Goal: Information Seeking & Learning: Check status

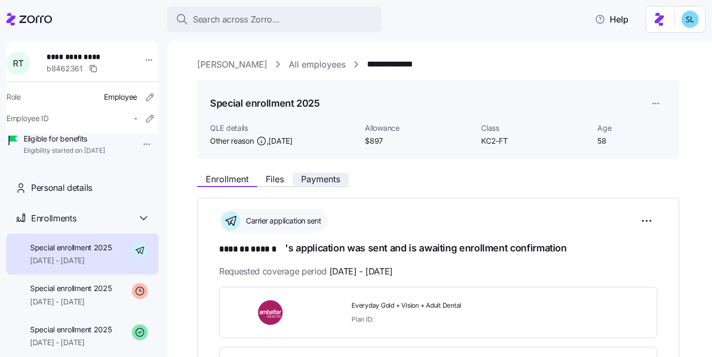
click at [328, 181] on span "Payments" at bounding box center [320, 179] width 39 height 9
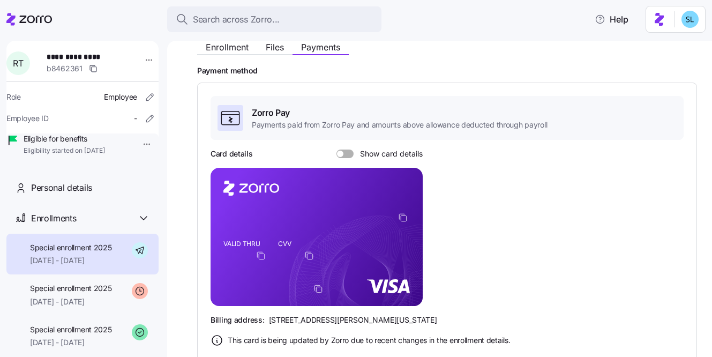
scroll to position [220, 0]
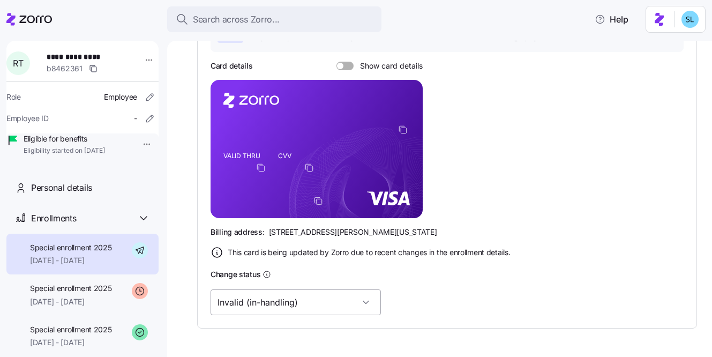
click at [298, 302] on input "Invalid (in-handling)" at bounding box center [296, 302] width 170 height 26
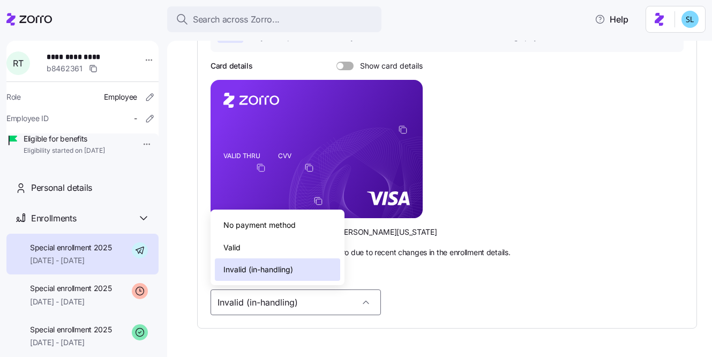
click at [279, 254] on div "Valid" at bounding box center [277, 247] width 125 height 23
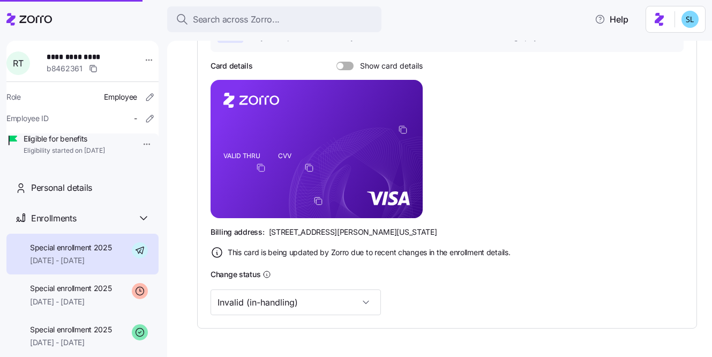
type input "Valid"
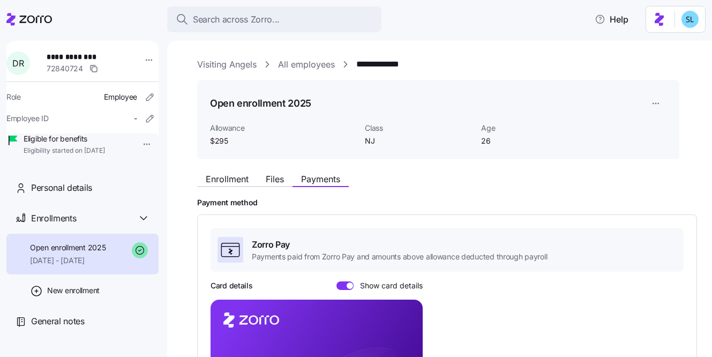
click at [77, 61] on span "**********" at bounding box center [84, 56] width 75 height 11
copy span "**********"
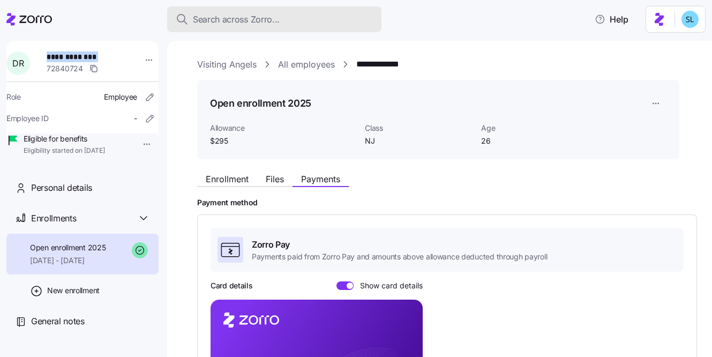
click at [238, 22] on span "Search across Zorro..." at bounding box center [236, 19] width 87 height 13
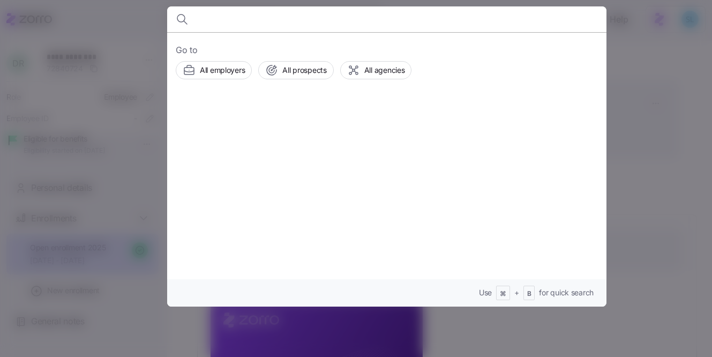
type input "c"
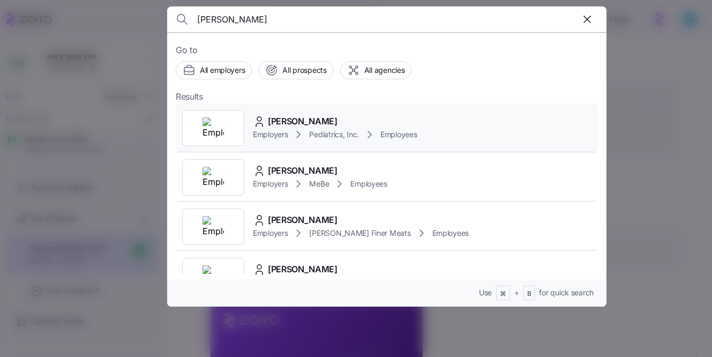
type input "sarah cal"
click at [283, 104] on div "Sarah Callaham Employers Pediatrics, Inc. Employees" at bounding box center [387, 127] width 422 height 49
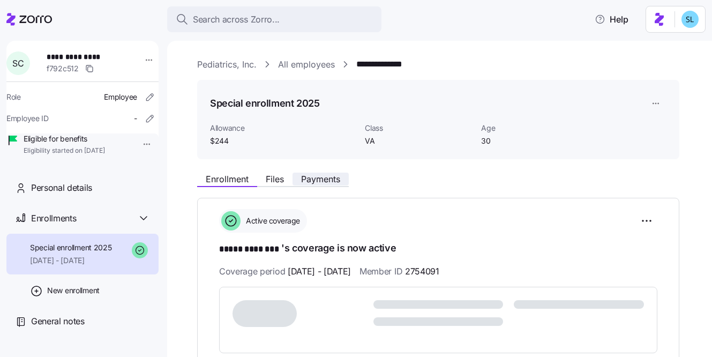
click at [337, 178] on span "Payments" at bounding box center [320, 179] width 39 height 9
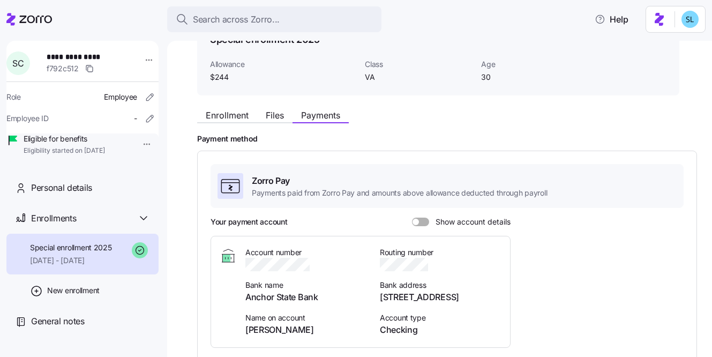
scroll to position [104, 0]
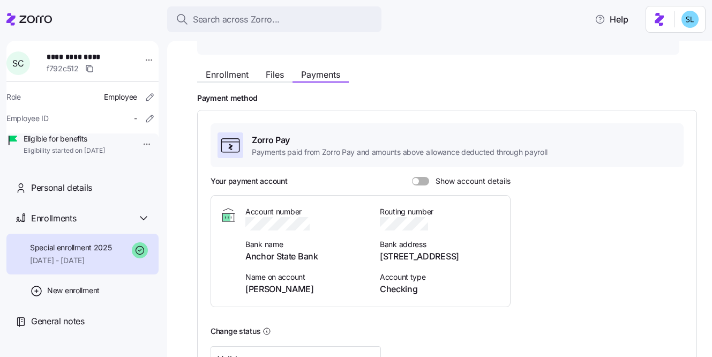
click at [426, 176] on div "Your payment account Show account details" at bounding box center [361, 181] width 300 height 11
click at [423, 181] on span at bounding box center [424, 181] width 11 height 9
click at [412, 177] on input "Show account details" at bounding box center [412, 177] width 0 height 0
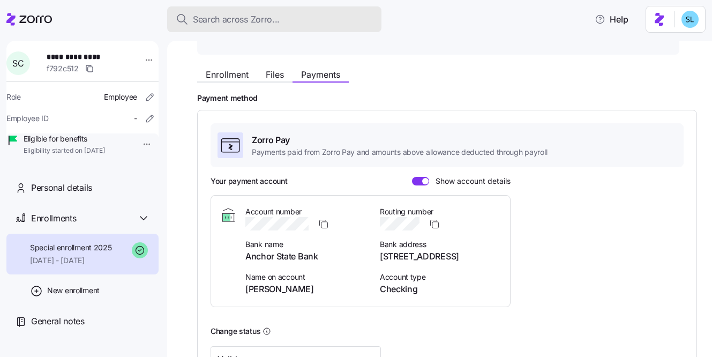
click at [250, 27] on button "Search across Zorro..." at bounding box center [274, 19] width 214 height 26
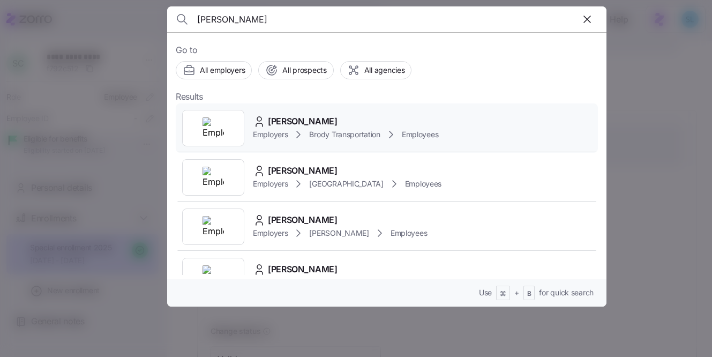
type input "Brian Greene"
click at [286, 104] on div "Brian Greene Employers Brody Transportation Employees" at bounding box center [387, 127] width 422 height 49
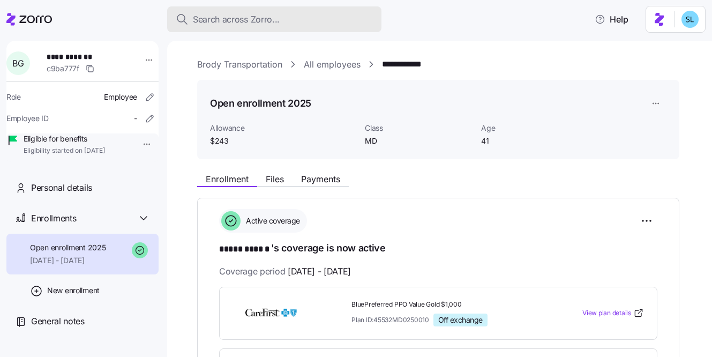
click at [287, 18] on div "Search across Zorro..." at bounding box center [274, 19] width 197 height 13
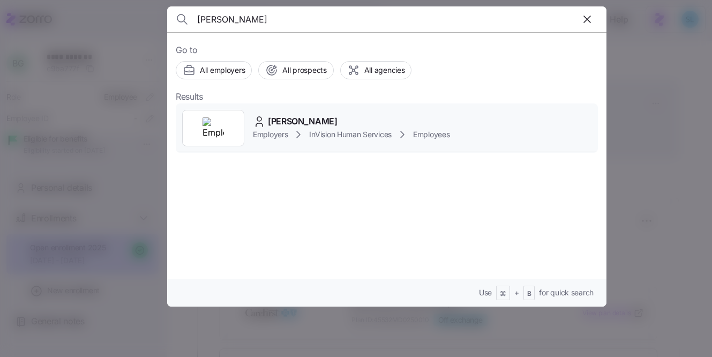
type input "Iyana Devault"
click at [320, 107] on div "Iyana Devault Employers InVision Human Services Employees" at bounding box center [387, 127] width 422 height 49
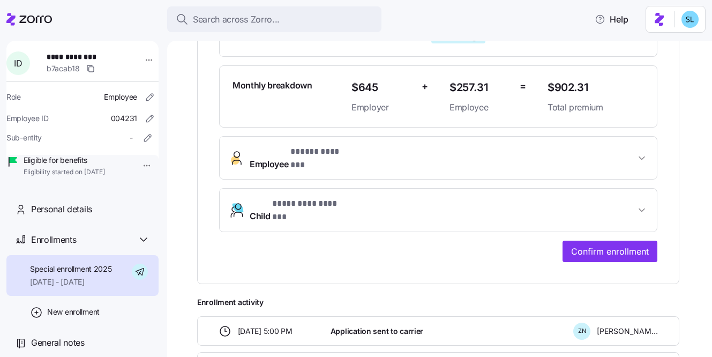
scroll to position [354, 0]
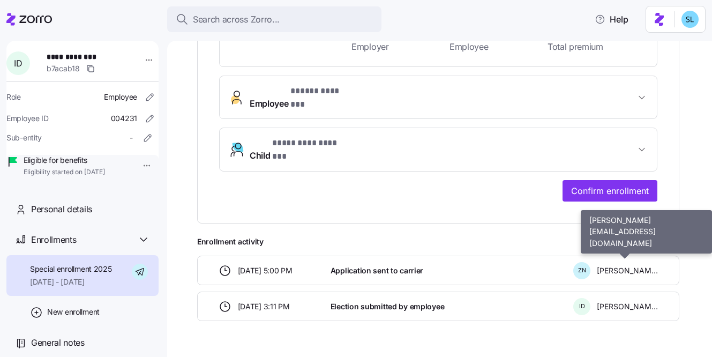
click at [615, 265] on span "Zachary Novelli" at bounding box center [627, 270] width 61 height 11
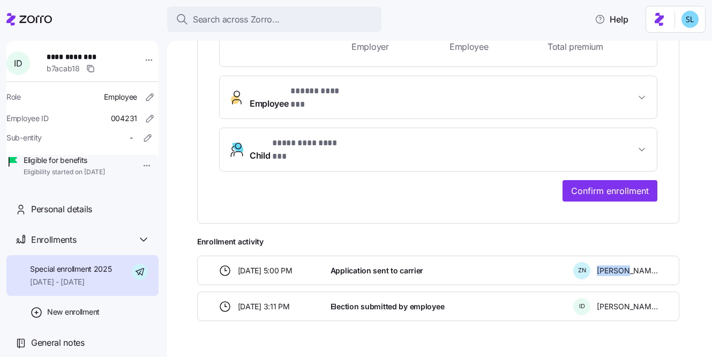
click at [615, 265] on span "Zachary Novelli" at bounding box center [627, 270] width 61 height 11
copy div "Zachary Novelli"
drag, startPoint x: 100, startPoint y: 57, endPoint x: 48, endPoint y: 57, distance: 52.0
click at [48, 57] on div "**********" at bounding box center [89, 63] width 94 height 32
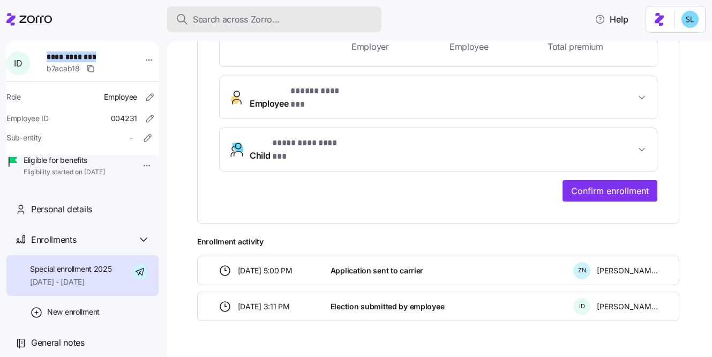
copy span "**********"
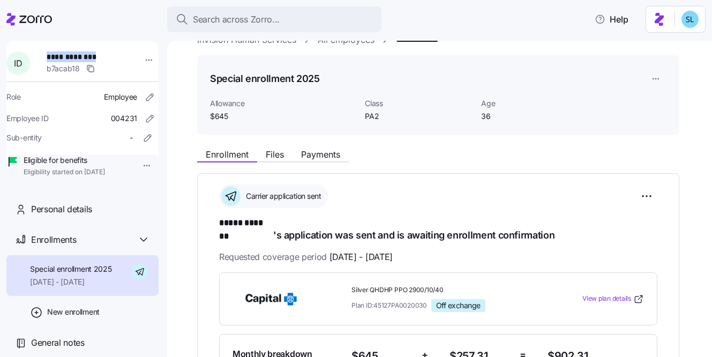
scroll to position [227, 0]
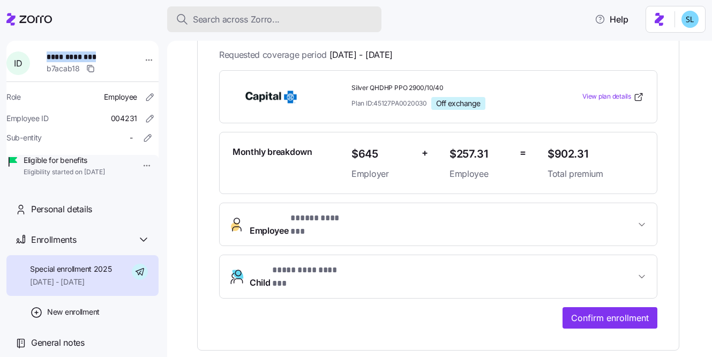
click at [260, 17] on span "Search across Zorro..." at bounding box center [236, 19] width 87 height 13
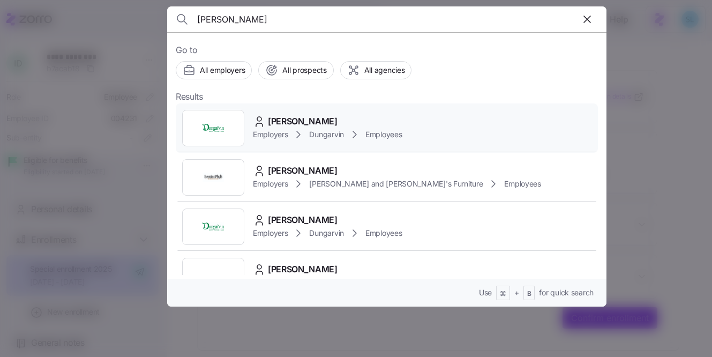
type input "Carrie Ponce"
click at [292, 113] on div "Carrie Ponce Employers Dungarvin Employees" at bounding box center [387, 127] width 422 height 49
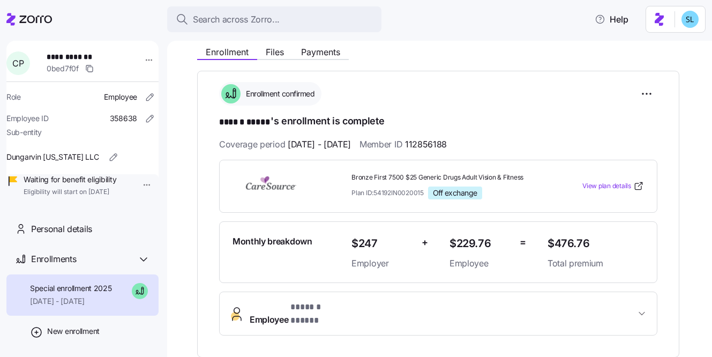
scroll to position [116, 0]
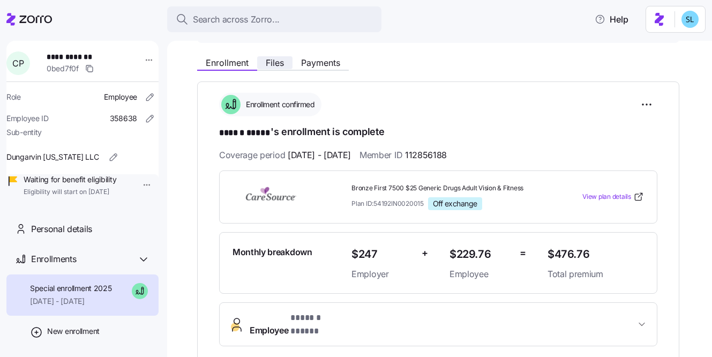
click at [267, 62] on span "Files" at bounding box center [275, 62] width 18 height 9
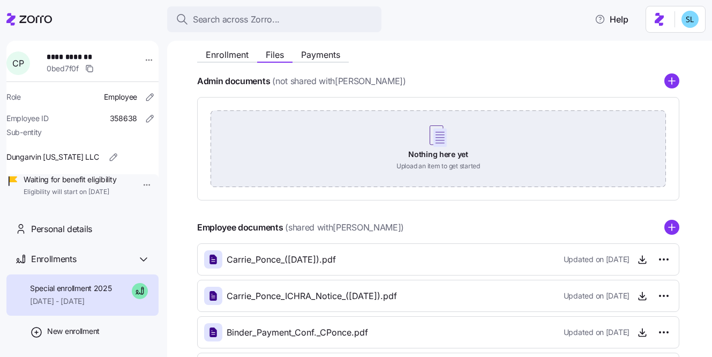
scroll to position [216, 0]
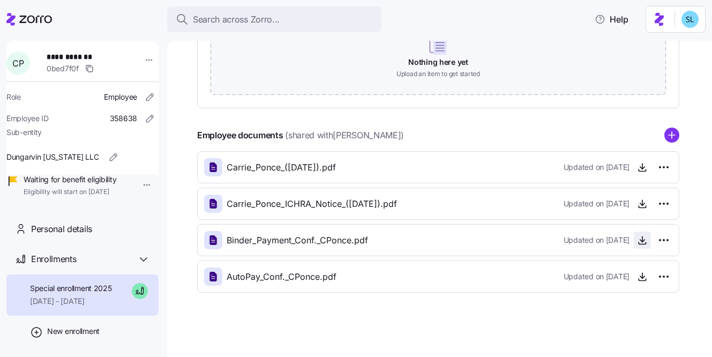
click at [640, 242] on icon "button" at bounding box center [642, 240] width 11 height 11
click at [645, 239] on icon "button" at bounding box center [642, 240] width 11 height 11
click at [644, 168] on icon "button" at bounding box center [642, 167] width 11 height 11
click at [639, 241] on icon "button" at bounding box center [642, 240] width 11 height 11
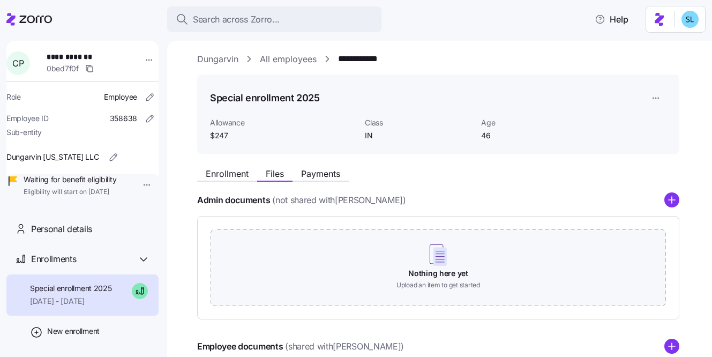
scroll to position [0, 0]
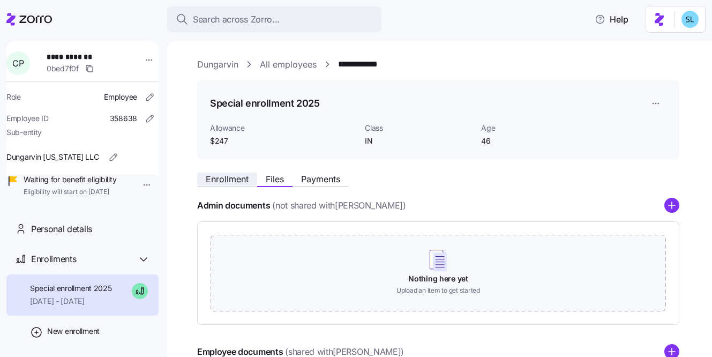
click at [251, 183] on button "Enrollment" at bounding box center [227, 179] width 60 height 13
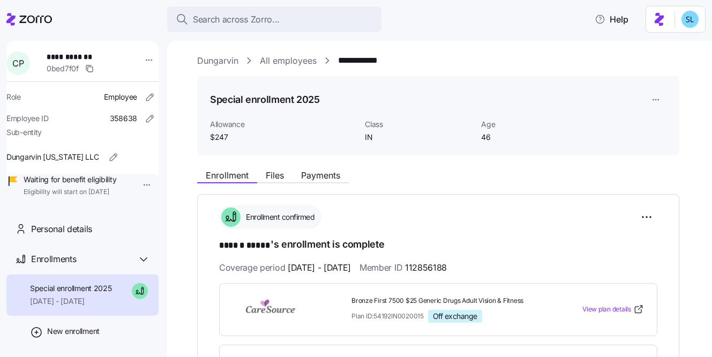
scroll to position [4, 0]
click at [447, 268] on span "112856188" at bounding box center [426, 266] width 42 height 13
copy span "112856188"
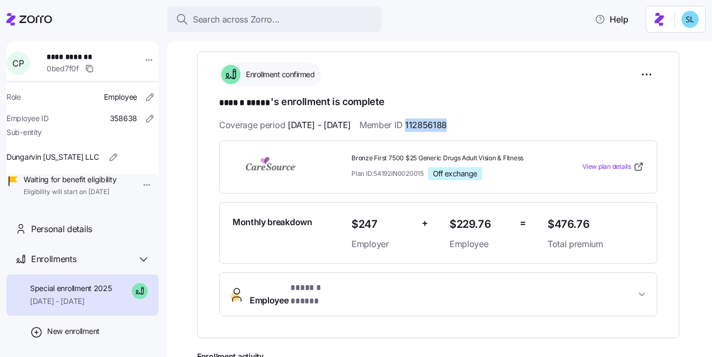
scroll to position [223, 0]
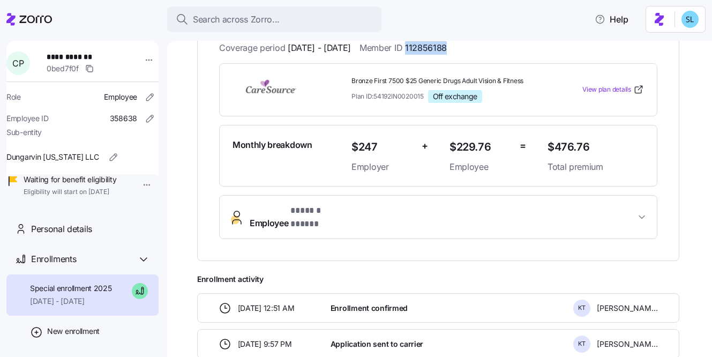
click at [284, 217] on span "Employee * ****** ***** *" at bounding box center [299, 217] width 98 height 26
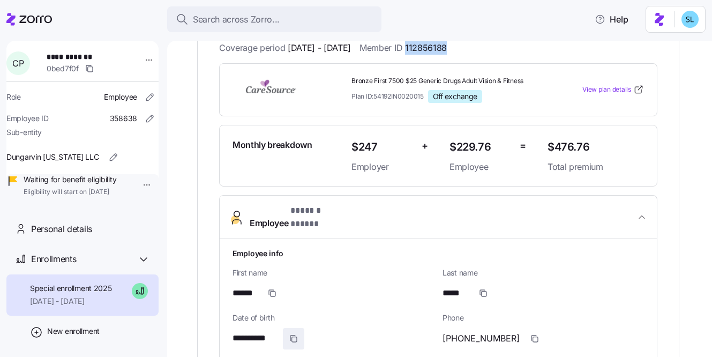
click at [293, 334] on icon "button" at bounding box center [293, 338] width 9 height 9
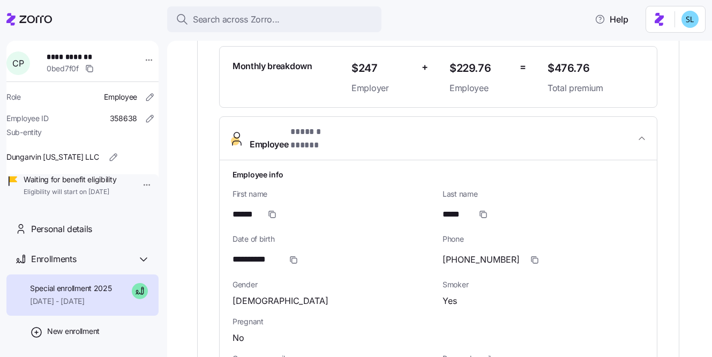
scroll to position [440, 0]
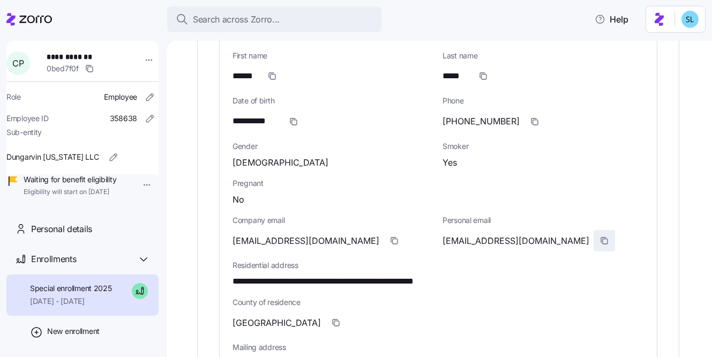
click at [594, 233] on span "button" at bounding box center [604, 240] width 20 height 20
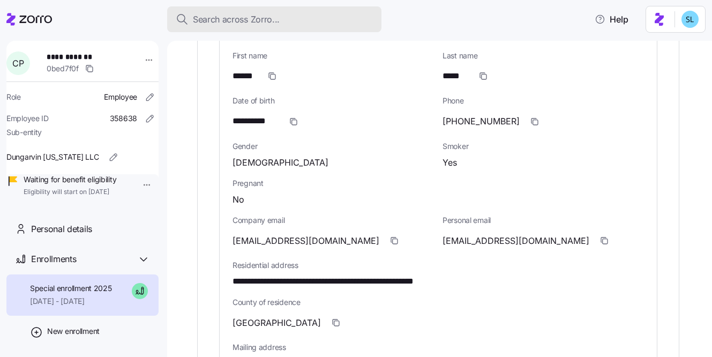
click at [281, 16] on div "Search across Zorro..." at bounding box center [274, 19] width 197 height 13
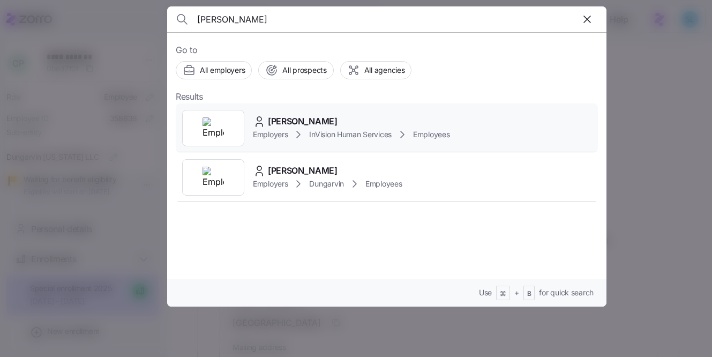
type input "Vicki Fountain"
click at [324, 113] on div "Vicki Fountain Employers InVision Human Services Employees" at bounding box center [387, 127] width 422 height 49
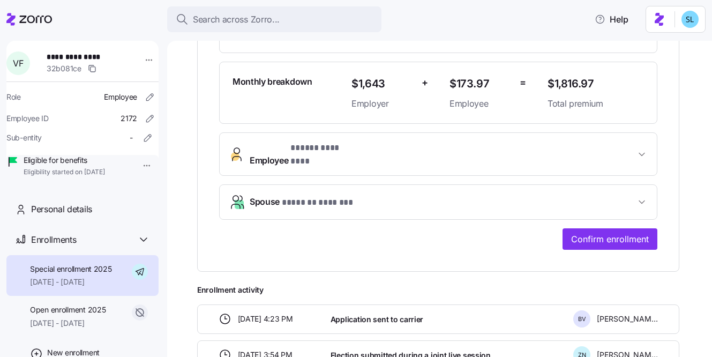
scroll to position [296, 0]
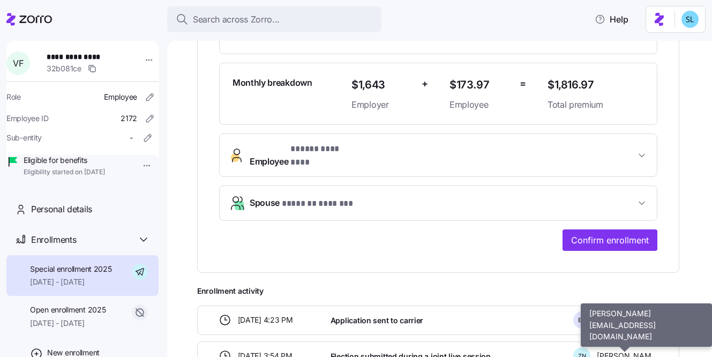
click at [625, 350] on span "Zachary Novelli" at bounding box center [627, 355] width 61 height 11
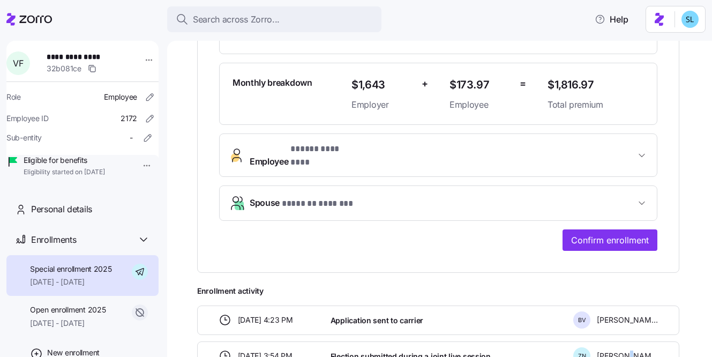
click at [625, 350] on span "Zachary Novelli" at bounding box center [627, 355] width 61 height 11
copy div "Zachary Novelli"
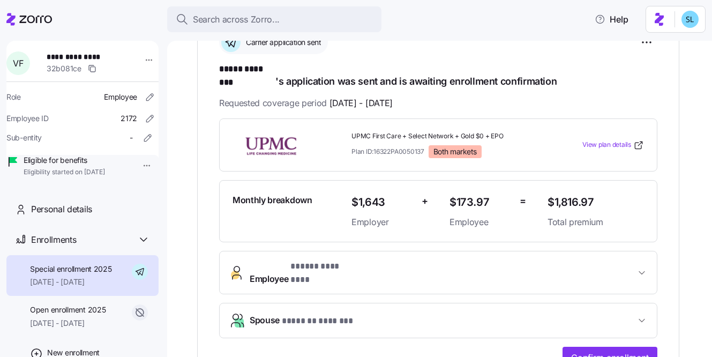
scroll to position [180, 0]
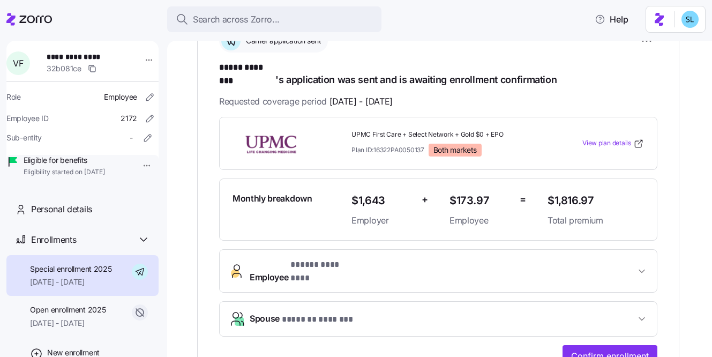
click at [567, 192] on span "$1,816.97" at bounding box center [596, 201] width 96 height 18
copy span "$1,816.97"
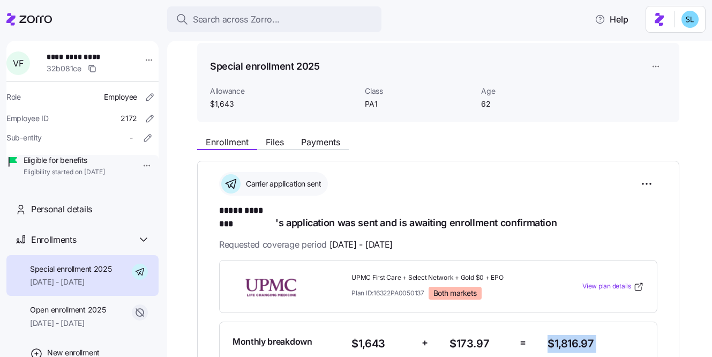
scroll to position [0, 0]
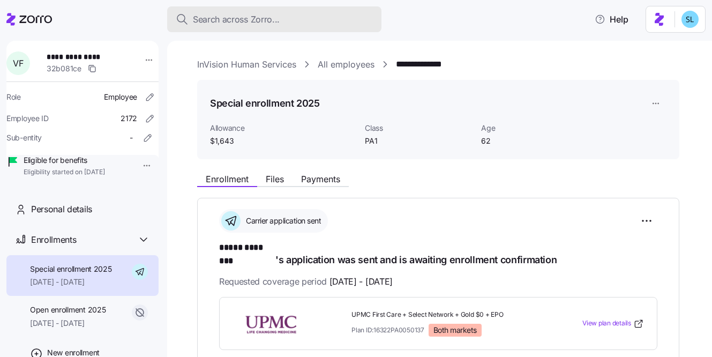
click at [268, 17] on span "Search across Zorro..." at bounding box center [236, 19] width 87 height 13
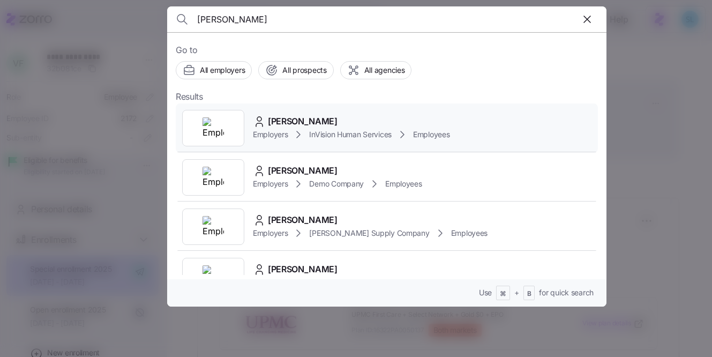
type input "julius"
click at [304, 113] on div "Julius Nyabinda Employers InVision Human Services Employees" at bounding box center [387, 127] width 422 height 49
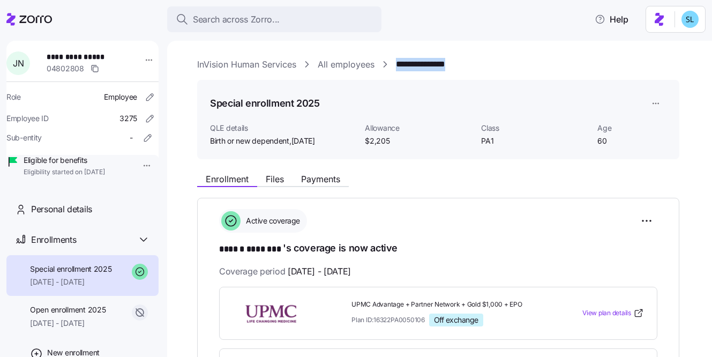
drag, startPoint x: 469, startPoint y: 62, endPoint x: 397, endPoint y: 60, distance: 71.8
click at [397, 60] on div "**********" at bounding box center [447, 64] width 500 height 13
copy link "**********"
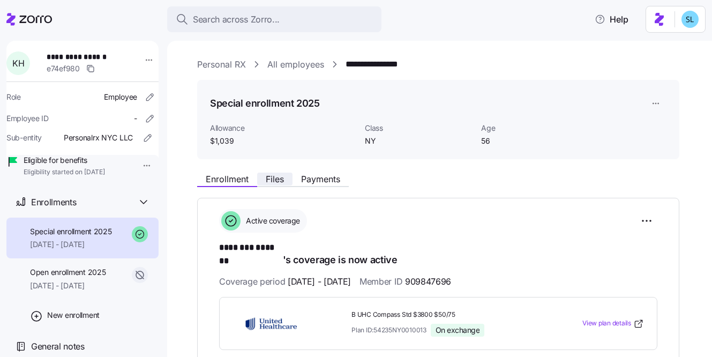
click at [272, 178] on span "Files" at bounding box center [275, 179] width 18 height 9
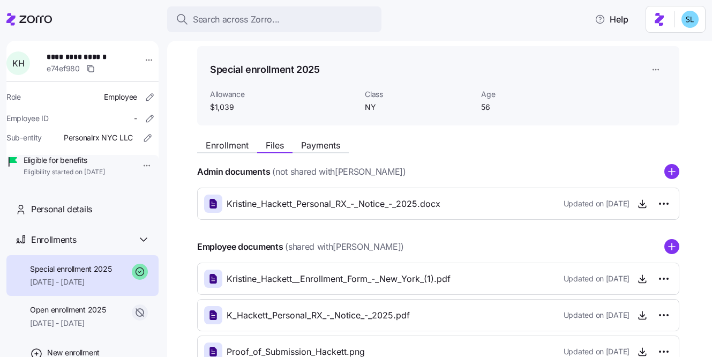
scroll to position [145, 0]
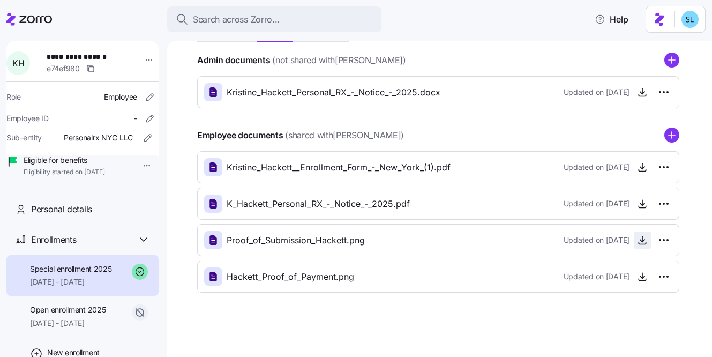
click at [645, 242] on icon "button" at bounding box center [642, 240] width 11 height 11
click at [640, 279] on icon "button" at bounding box center [642, 276] width 11 height 11
click at [636, 168] on span "button" at bounding box center [642, 167] width 16 height 16
click at [645, 170] on icon "button" at bounding box center [642, 167] width 11 height 11
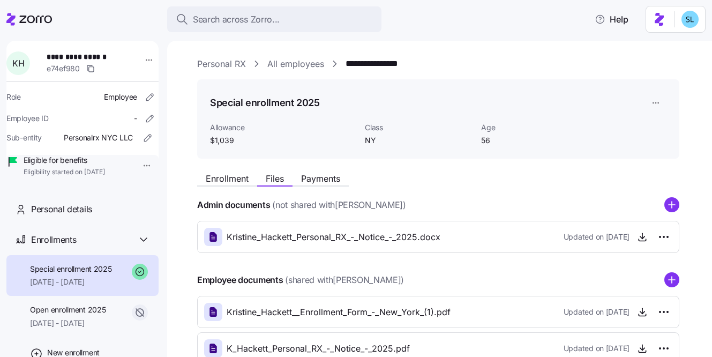
scroll to position [2, 0]
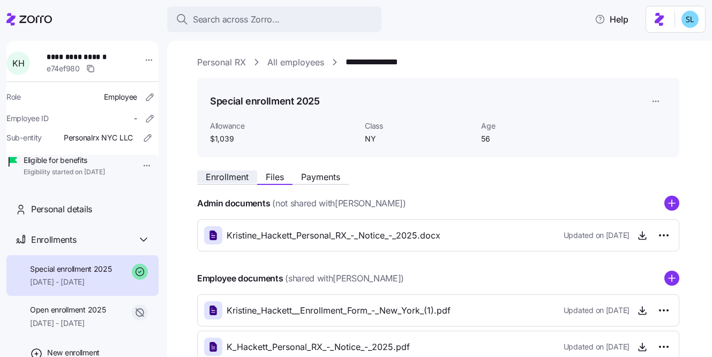
click at [241, 181] on span "Enrollment" at bounding box center [227, 177] width 43 height 9
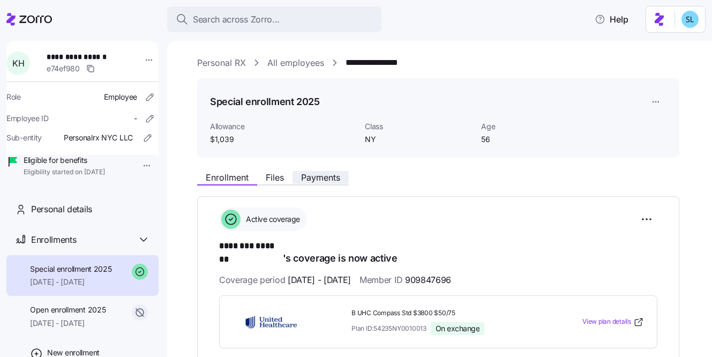
click at [325, 180] on span "Payments" at bounding box center [320, 177] width 39 height 9
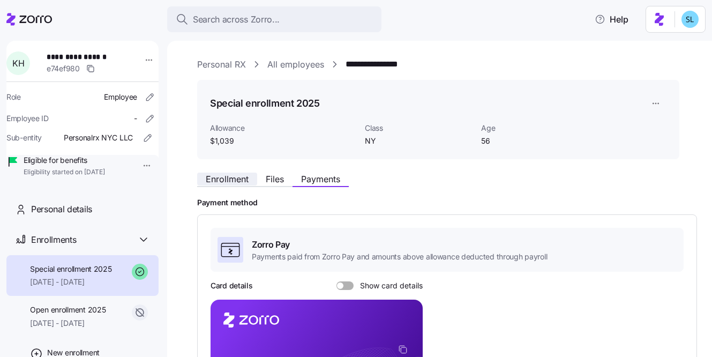
click at [256, 171] on div "Enrollment Files Payments" at bounding box center [438, 177] width 482 height 19
click at [247, 175] on span "Enrollment" at bounding box center [227, 179] width 43 height 9
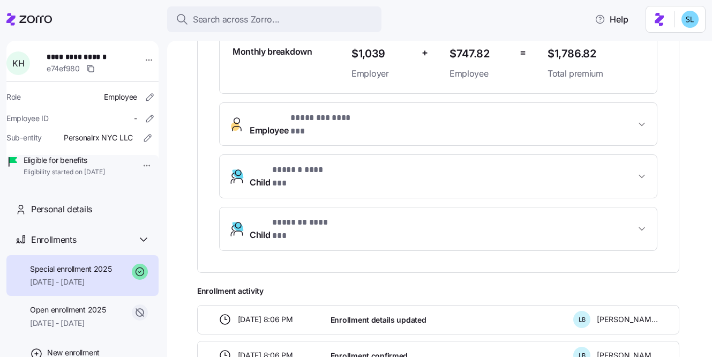
scroll to position [461, 0]
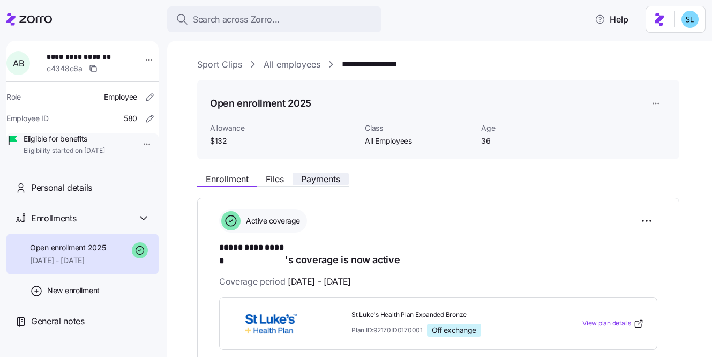
click at [312, 181] on span "Payments" at bounding box center [320, 179] width 39 height 9
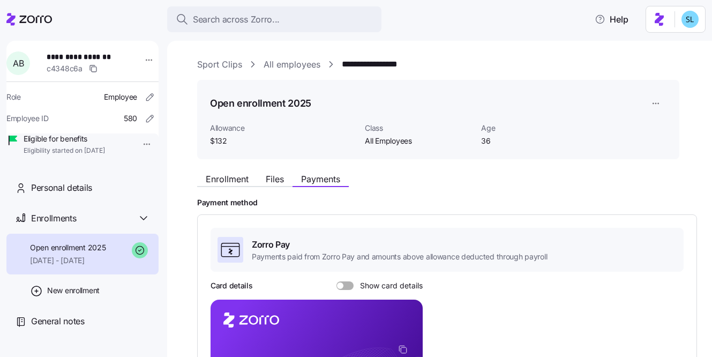
click at [84, 56] on span "**********" at bounding box center [84, 56] width 75 height 11
copy span "**********"
click at [248, 182] on span "Enrollment" at bounding box center [227, 179] width 43 height 9
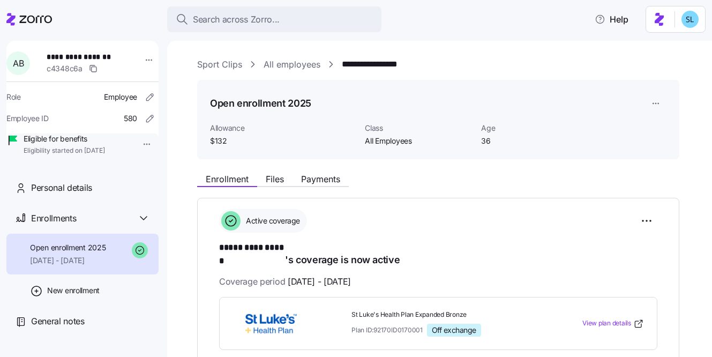
click at [484, 258] on div "**********" at bounding box center [438, 341] width 438 height 264
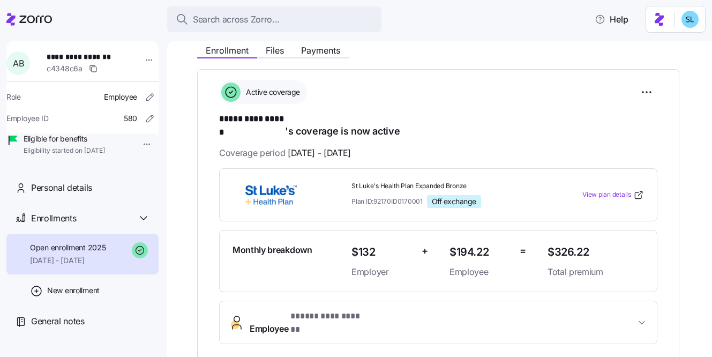
scroll to position [226, 0]
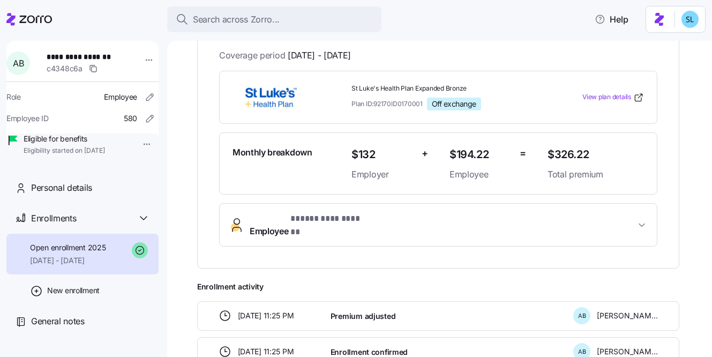
click at [576, 146] on span "$326.22" at bounding box center [596, 155] width 96 height 18
click at [574, 146] on span "$326.22" at bounding box center [596, 155] width 96 height 18
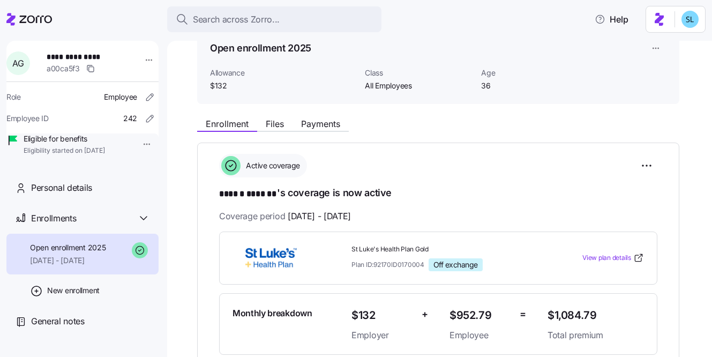
scroll to position [187, 0]
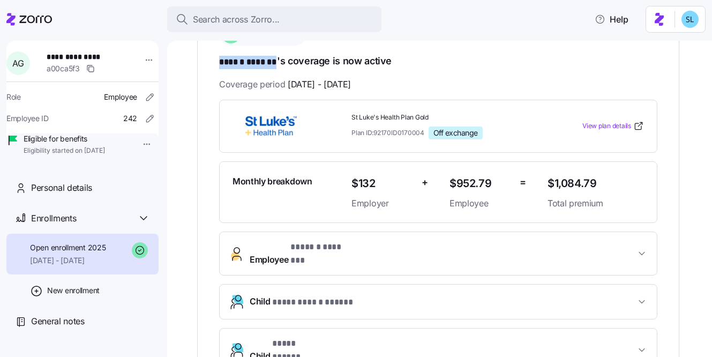
drag, startPoint x: 215, startPoint y: 56, endPoint x: 278, endPoint y: 60, distance: 62.8
click at [278, 60] on div "**********" at bounding box center [438, 202] width 482 height 383
copy span "****** *******"
drag, startPoint x: 604, startPoint y: 185, endPoint x: 538, endPoint y: 186, distance: 65.9
click at [538, 186] on div "Monthly breakdown $132 Employer + $952.79 Employee = $1,084.79 Total premium" at bounding box center [438, 192] width 420 height 44
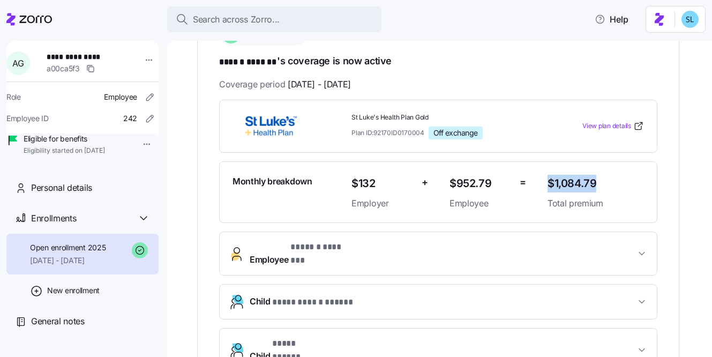
copy div "$1,084.79"
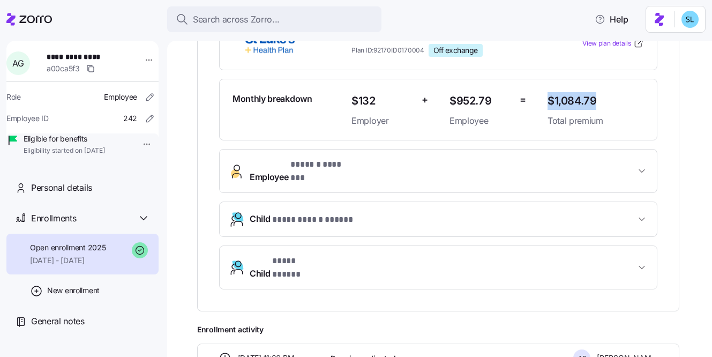
scroll to position [274, 0]
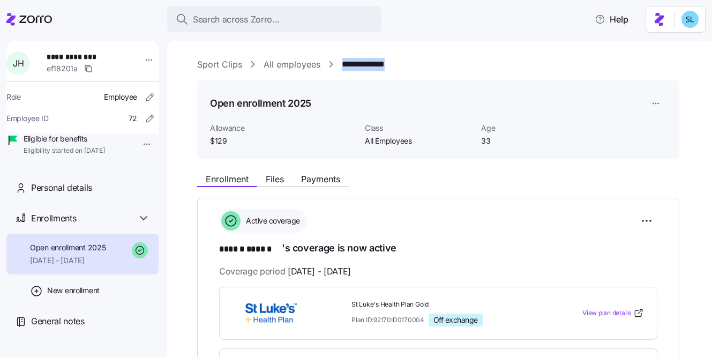
drag, startPoint x: 412, startPoint y: 64, endPoint x: 342, endPoint y: 61, distance: 70.3
click at [342, 61] on div "**********" at bounding box center [447, 64] width 500 height 13
copy link "**********"
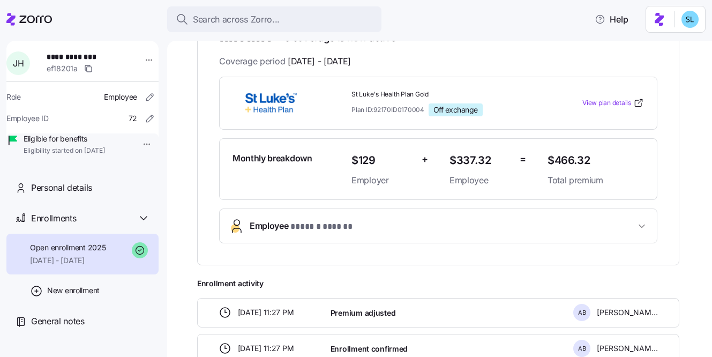
click at [567, 160] on span "$466.32" at bounding box center [596, 161] width 96 height 18
copy span "$466.32"
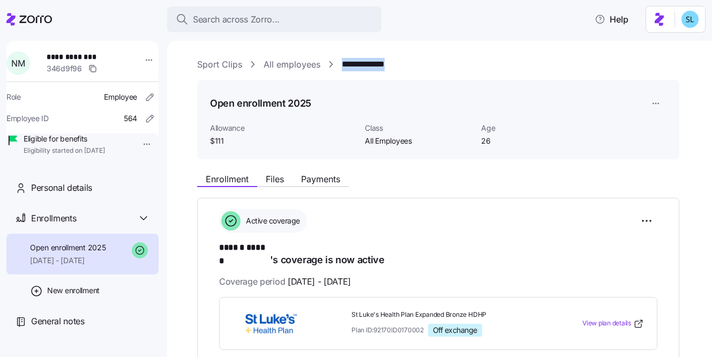
drag, startPoint x: 395, startPoint y: 61, endPoint x: 342, endPoint y: 64, distance: 53.1
click at [342, 64] on div "**********" at bounding box center [447, 64] width 500 height 13
copy link "**********"
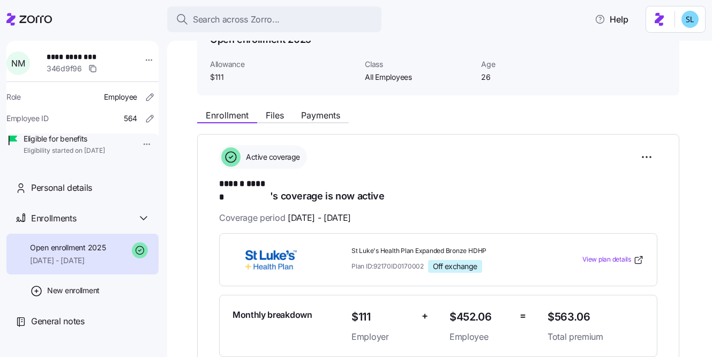
scroll to position [92, 0]
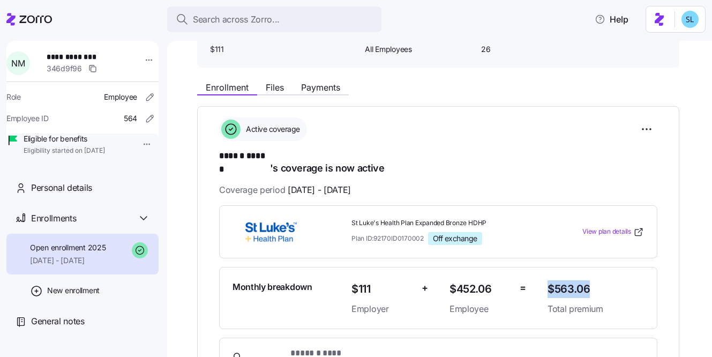
drag, startPoint x: 597, startPoint y: 275, endPoint x: 548, endPoint y: 277, distance: 49.3
click at [548, 280] on span "$563.06" at bounding box center [596, 289] width 96 height 18
copy span "$563.06"
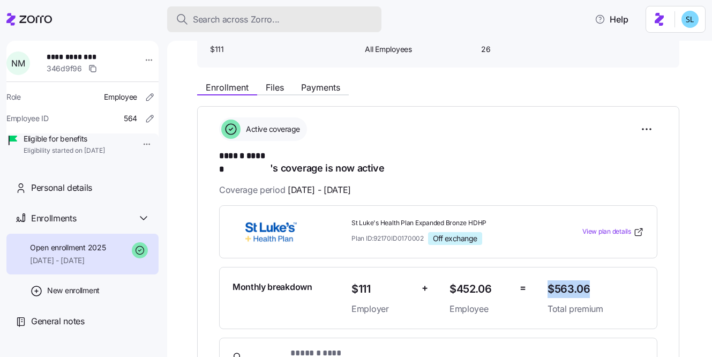
click at [326, 9] on button "Search across Zorro..." at bounding box center [274, 19] width 214 height 26
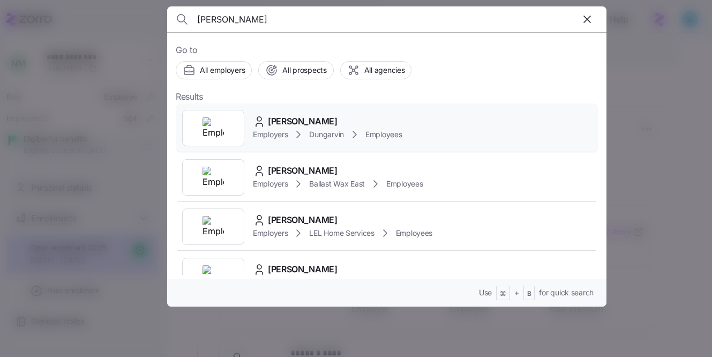
type input "jerrica"
click at [314, 126] on span "Jerrica Lewis" at bounding box center [303, 121] width 70 height 13
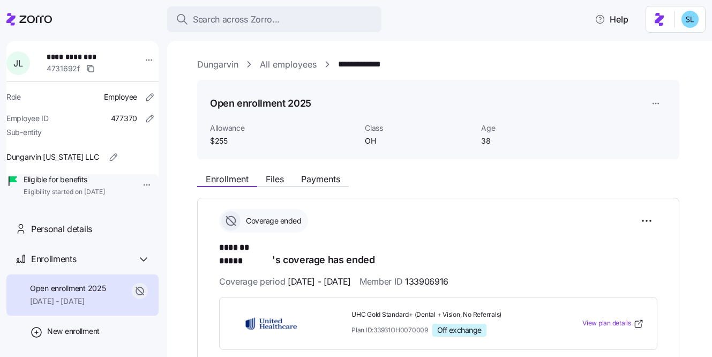
click at [417, 49] on div "**********" at bounding box center [439, 199] width 545 height 316
